Goal: Navigation & Orientation: Find specific page/section

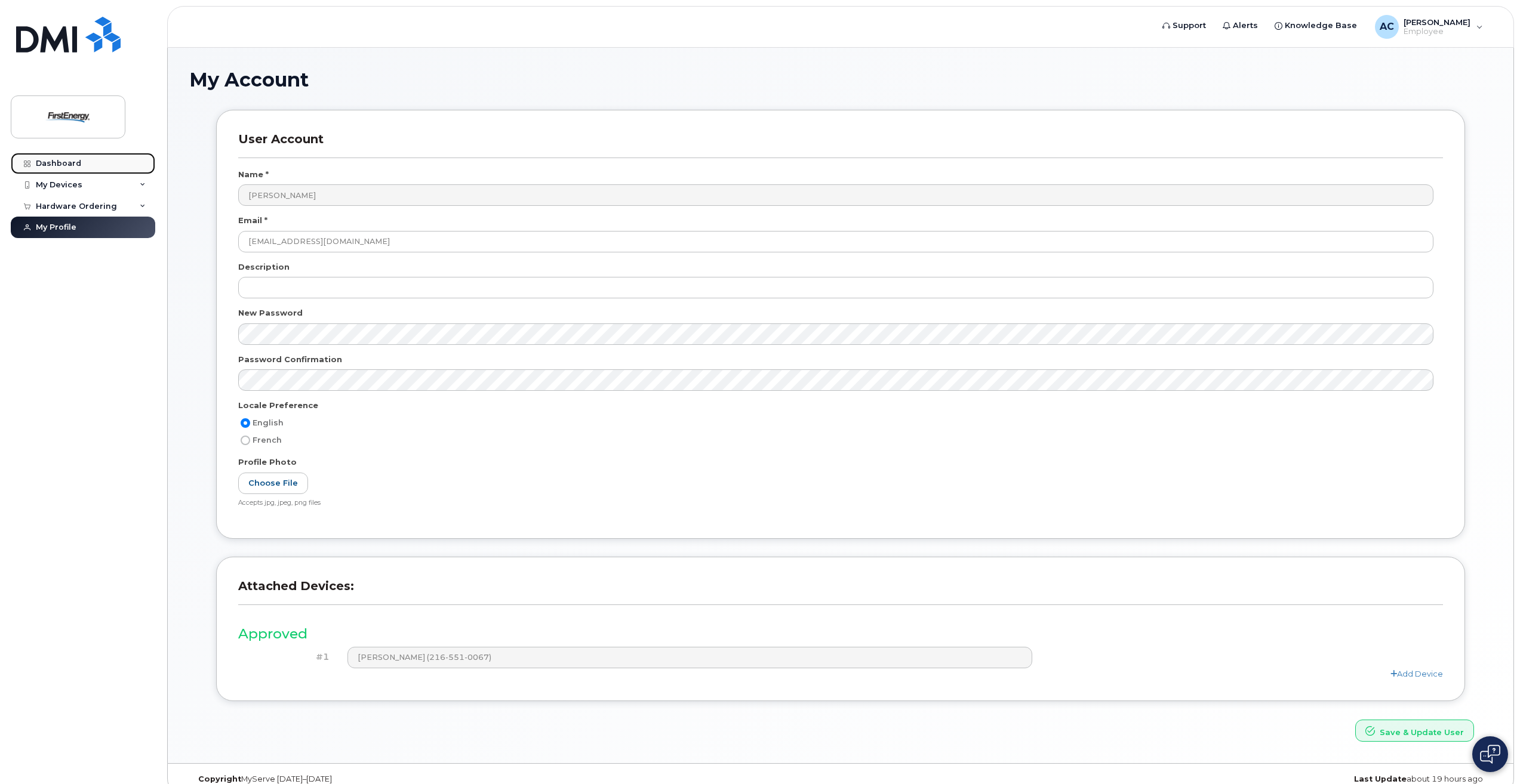
click at [41, 161] on div "Dashboard" at bounding box center [58, 164] width 46 height 9
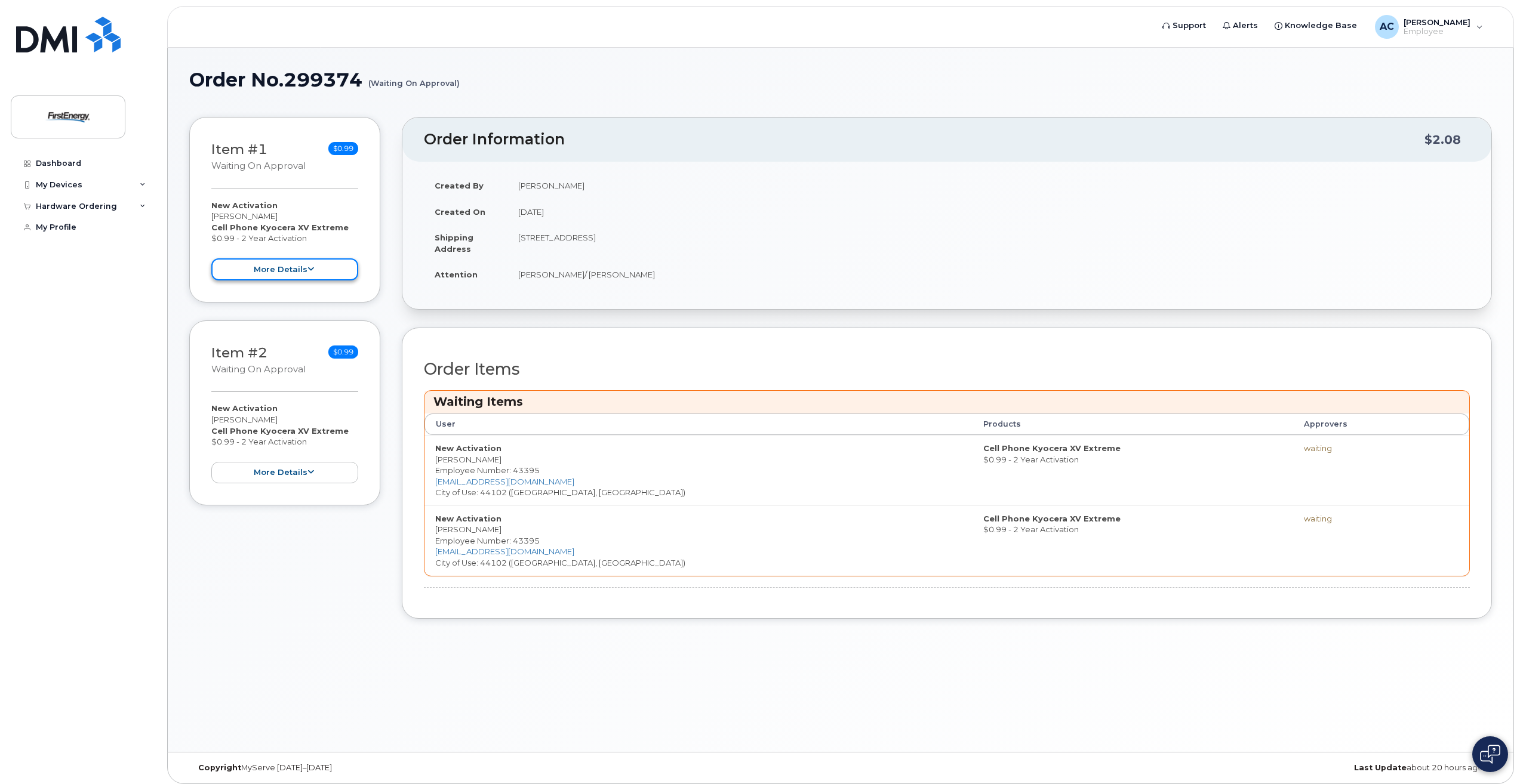
click at [294, 271] on button "more details" at bounding box center [285, 269] width 147 height 22
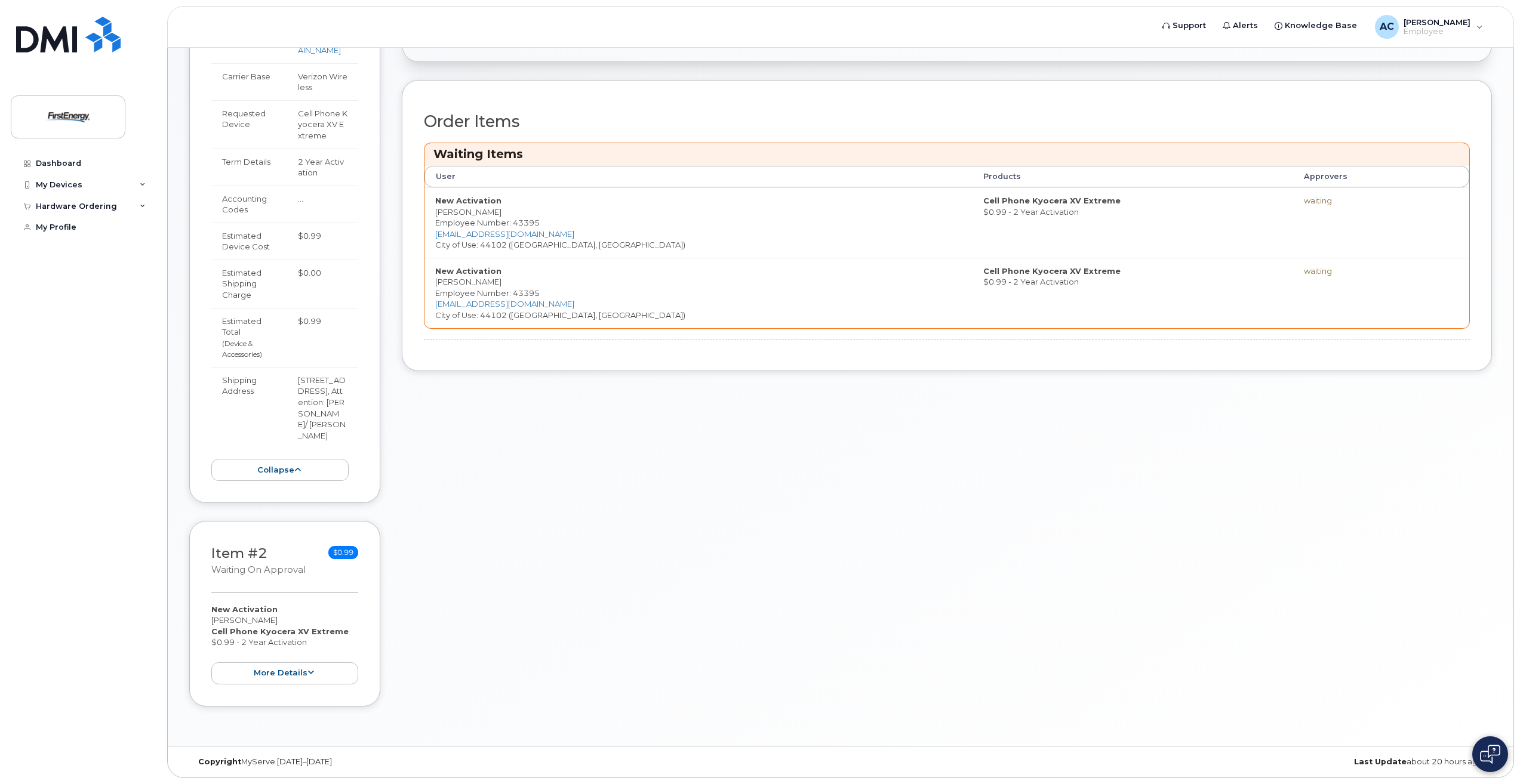
scroll to position [280, 0]
click at [276, 676] on button "more details" at bounding box center [285, 673] width 147 height 22
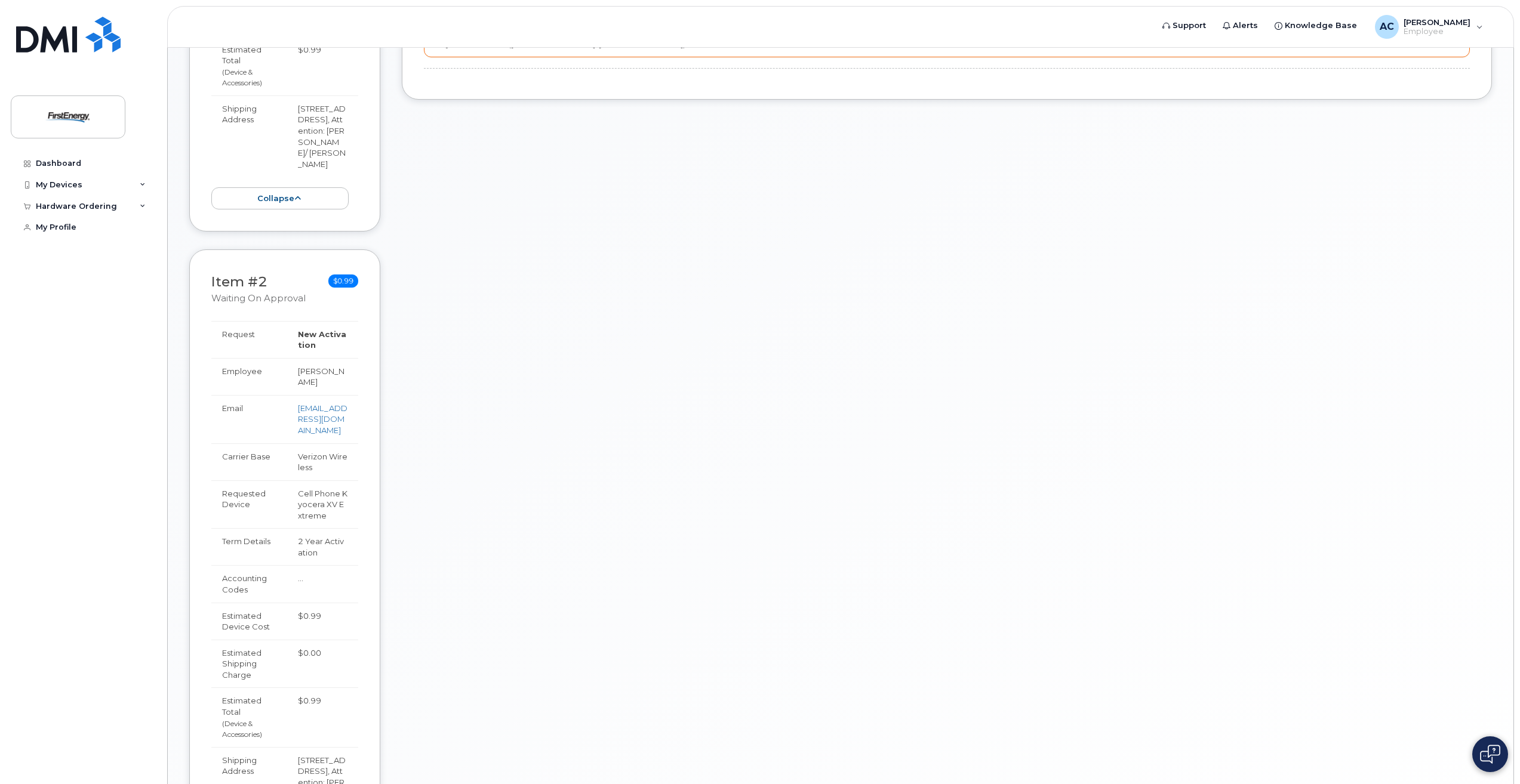
scroll to position [762, 0]
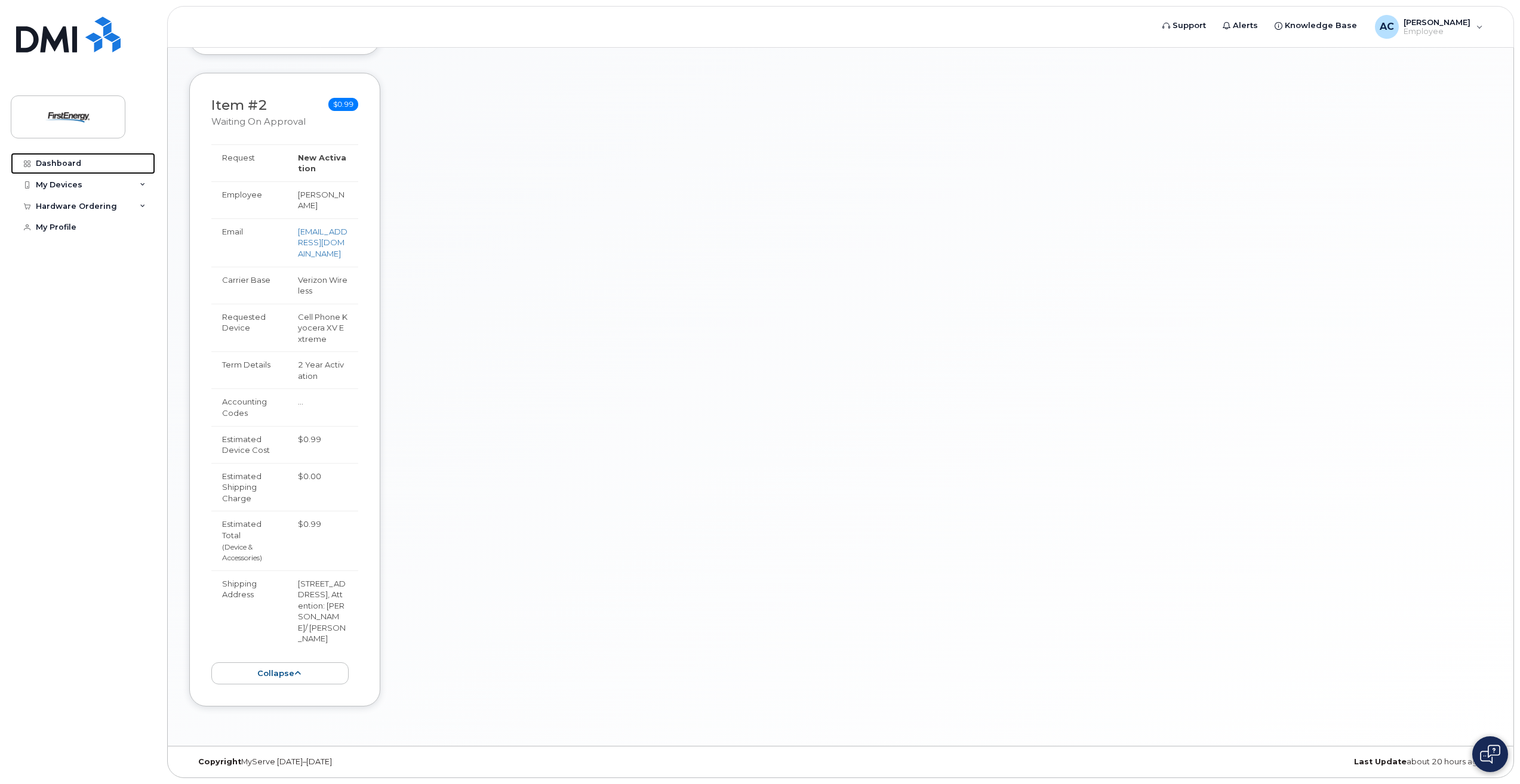
click at [64, 157] on link "Dashboard" at bounding box center [83, 163] width 145 height 22
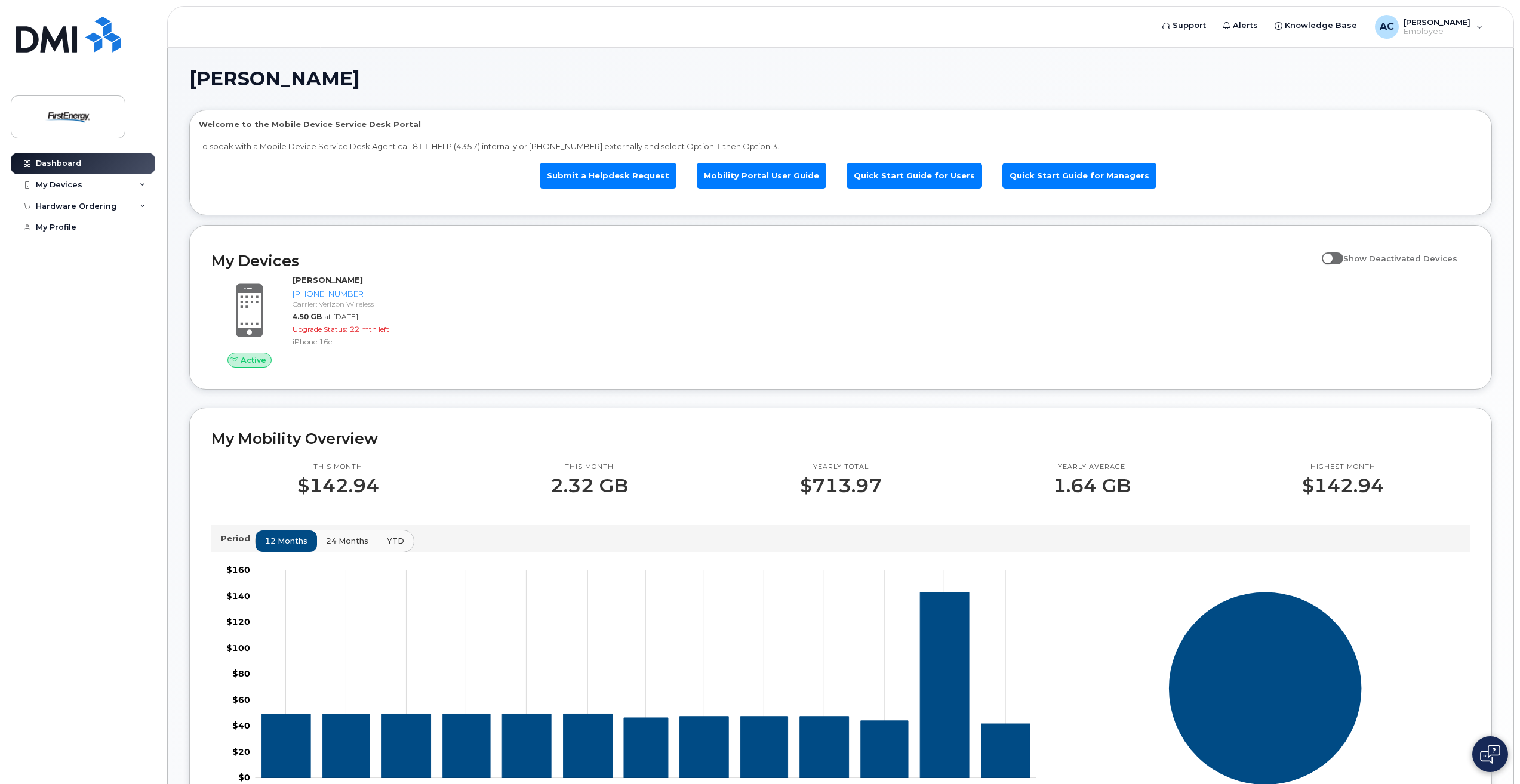
scroll to position [340, 0]
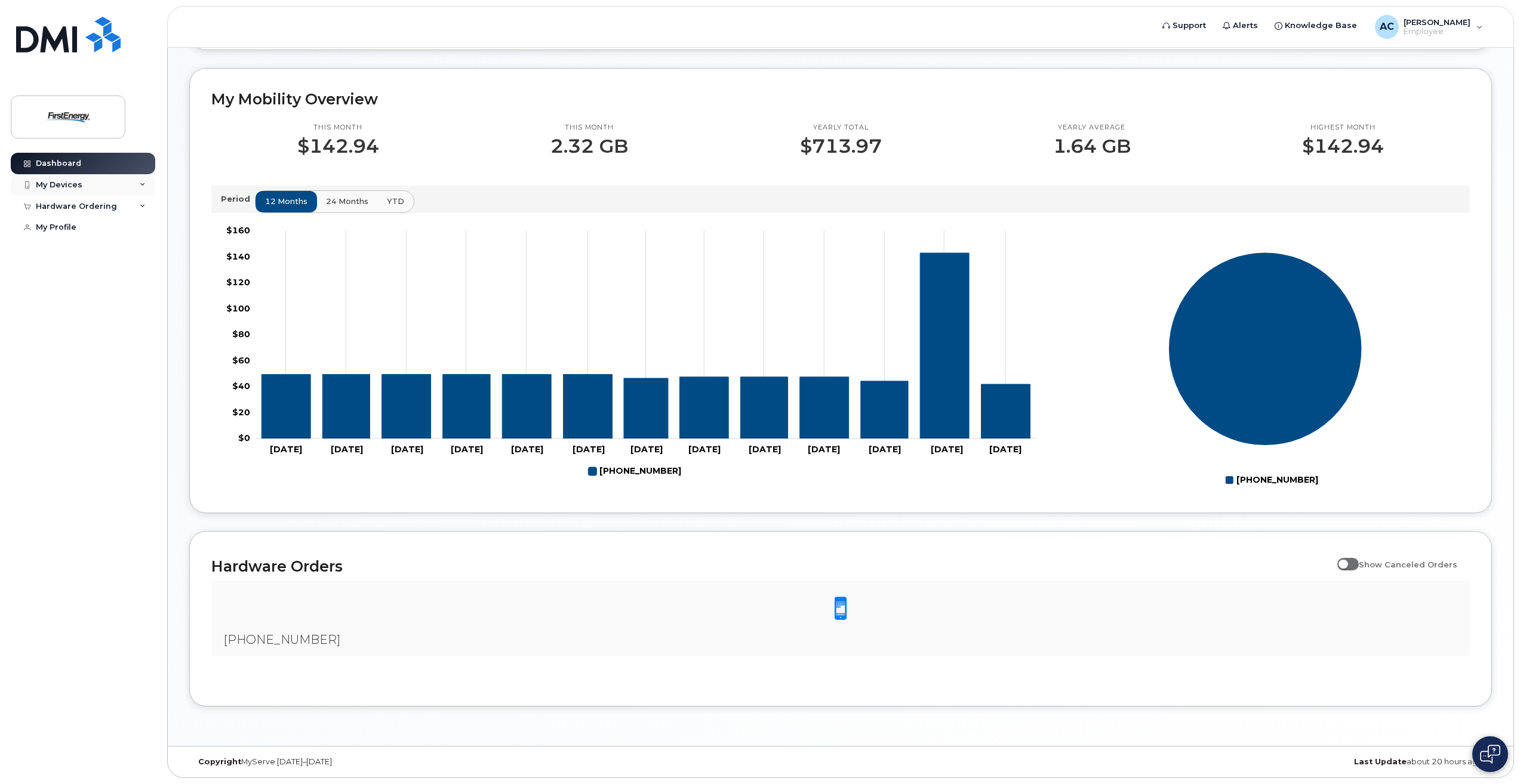
click at [57, 185] on div "My Devices" at bounding box center [59, 185] width 47 height 9
click at [60, 284] on div "Hardware Ordering" at bounding box center [76, 284] width 81 height 9
click at [63, 304] on div "My Orders" at bounding box center [62, 306] width 43 height 11
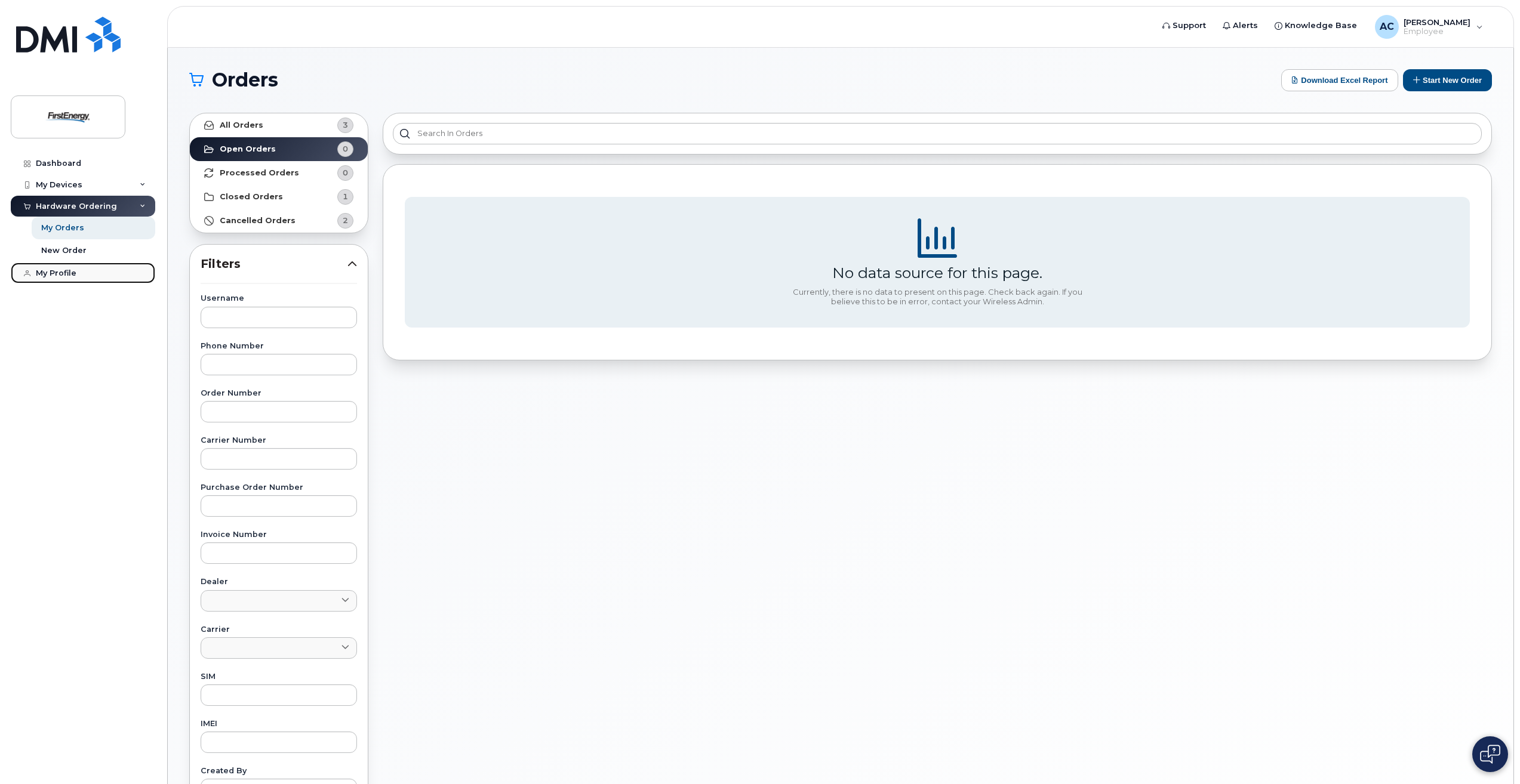
click at [48, 277] on div "My Profile" at bounding box center [55, 273] width 40 height 9
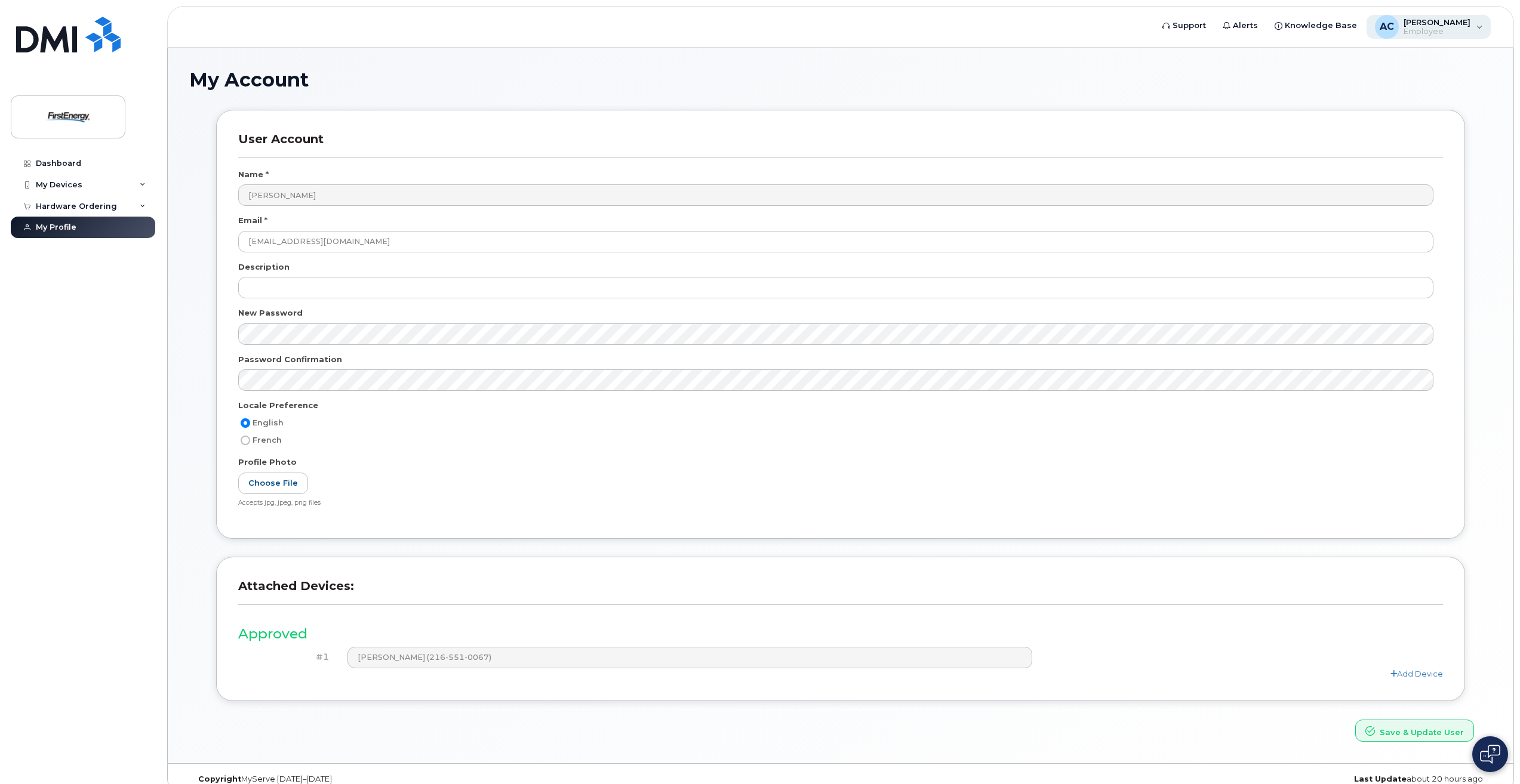
click at [1453, 20] on span "[PERSON_NAME]" at bounding box center [1437, 22] width 67 height 9
click at [1321, 23] on span "Knowledge Base" at bounding box center [1321, 26] width 72 height 12
